Goal: Task Accomplishment & Management: Use online tool/utility

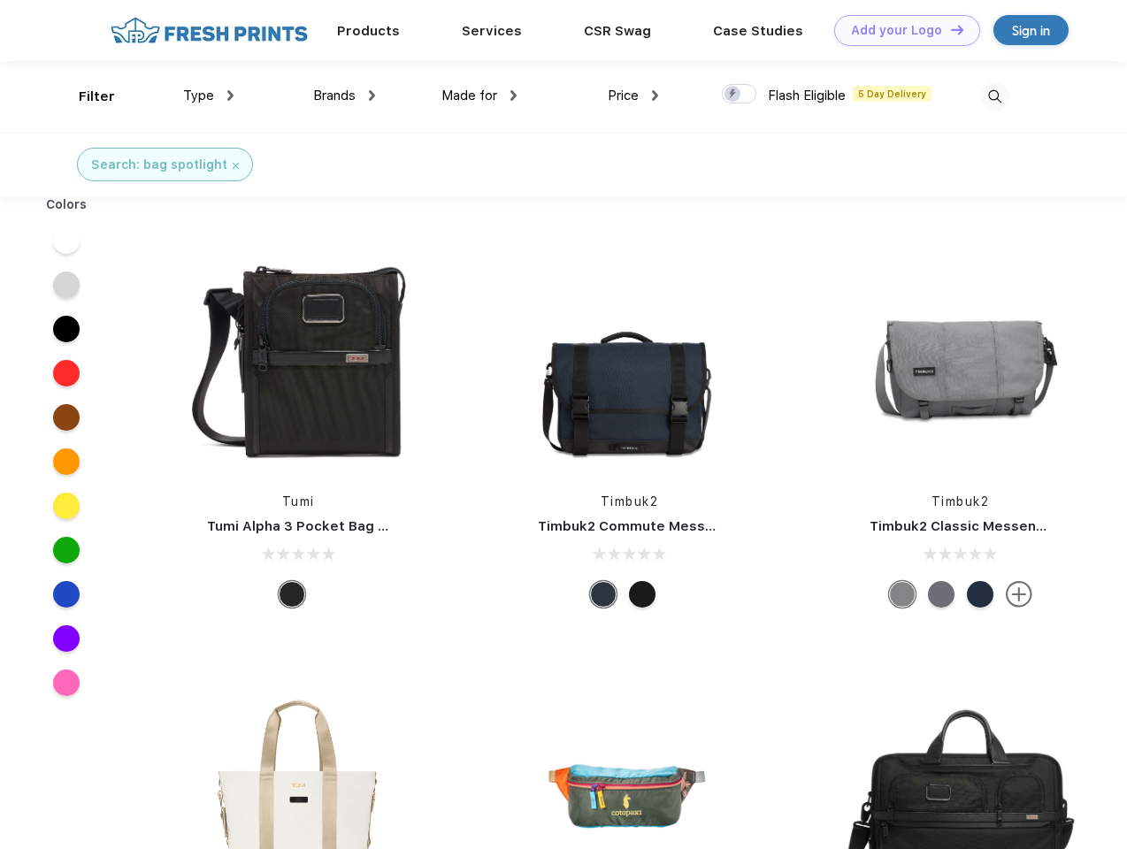
click at [900, 30] on link "Add your Logo Design Tool" at bounding box center [907, 30] width 146 height 31
click at [0, 0] on div "Design Tool" at bounding box center [0, 0] width 0 height 0
click at [949, 29] on link "Add your Logo Design Tool" at bounding box center [907, 30] width 146 height 31
click at [85, 96] on div "Filter" at bounding box center [97, 97] width 36 height 20
click at [209, 96] on span "Type" at bounding box center [198, 96] width 31 height 16
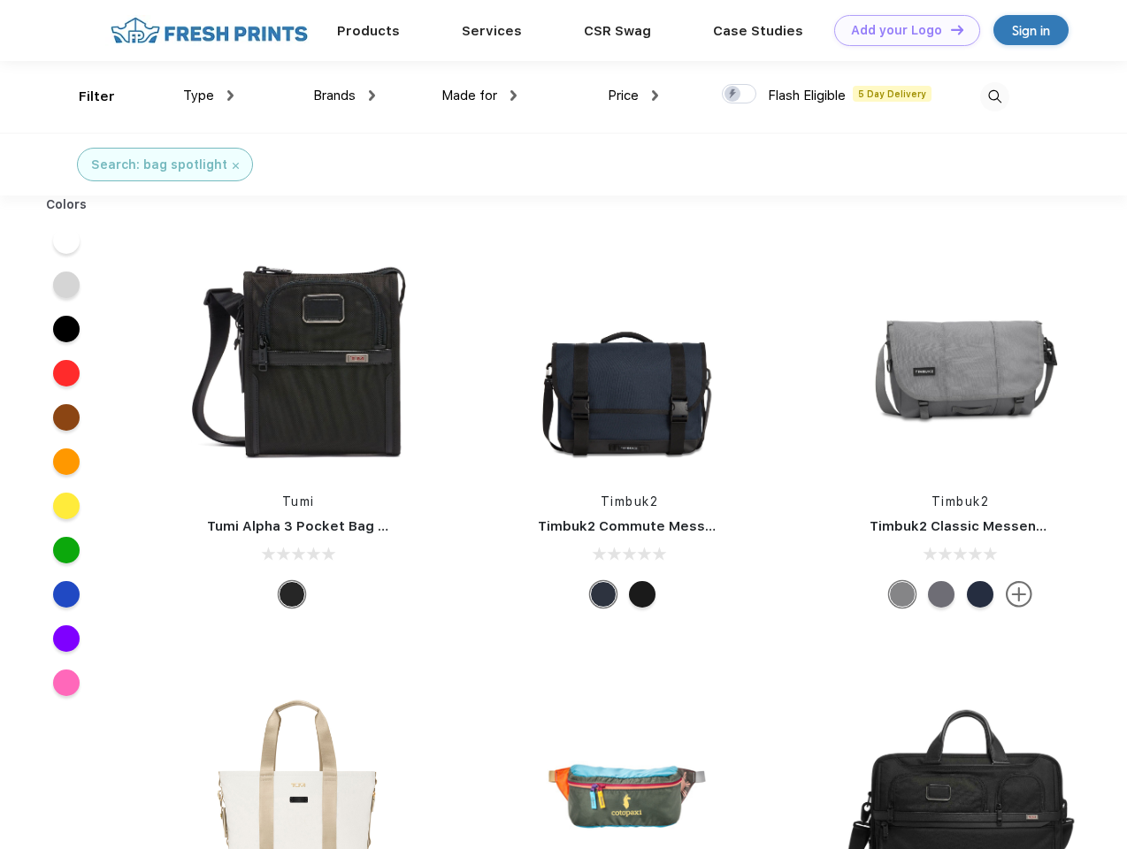
click at [344, 96] on span "Brands" at bounding box center [334, 96] width 42 height 16
click at [479, 96] on span "Made for" at bounding box center [469, 96] width 56 height 16
click at [633, 96] on span "Price" at bounding box center [623, 96] width 31 height 16
click at [739, 95] on div at bounding box center [739, 93] width 34 height 19
click at [733, 95] on input "checkbox" at bounding box center [727, 88] width 11 height 11
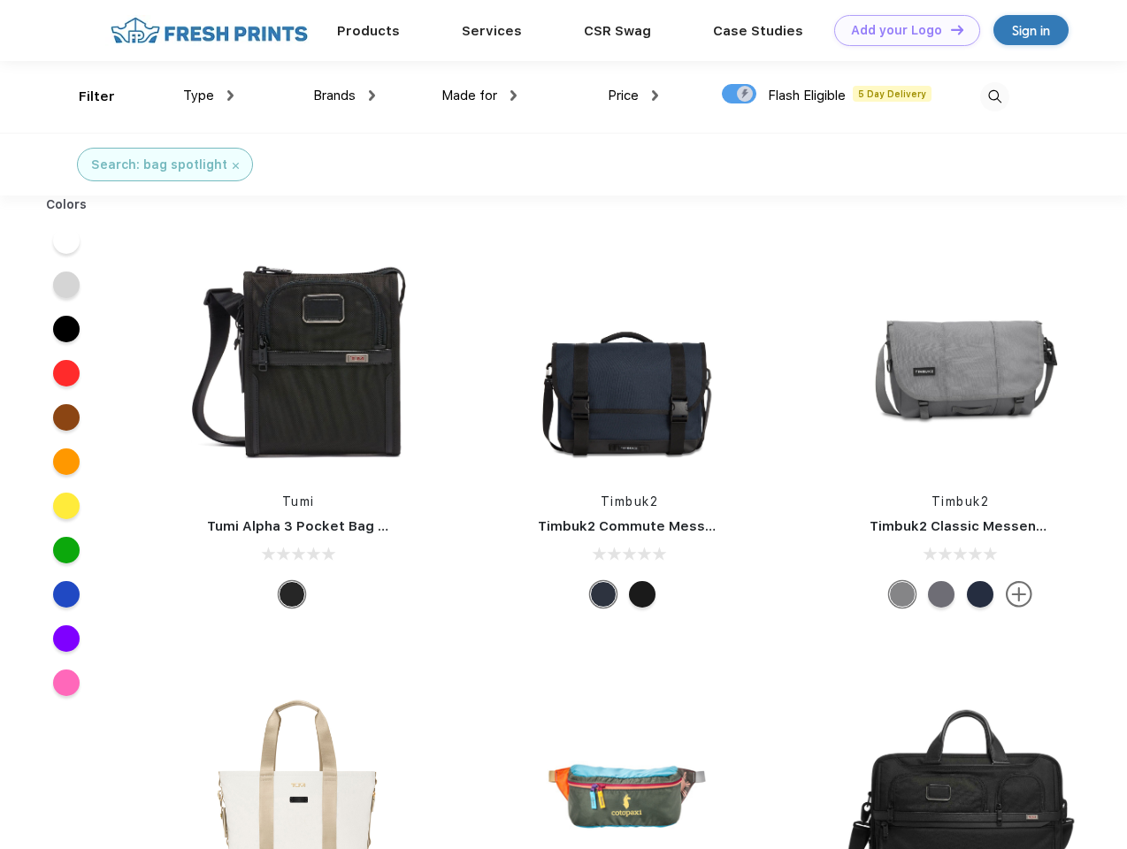
click at [994, 96] on img at bounding box center [994, 96] width 29 height 29
